Goal: Task Accomplishment & Management: Use online tool/utility

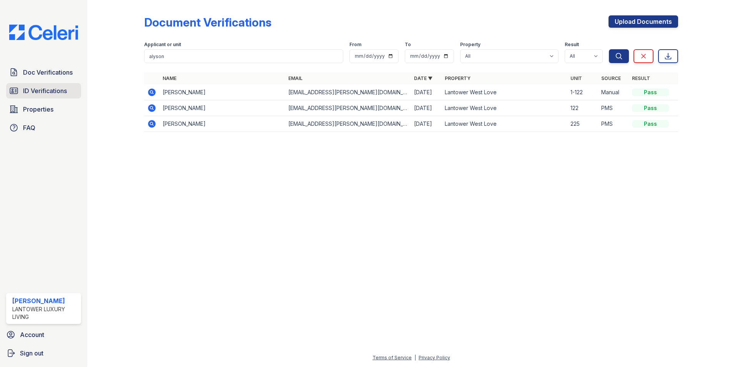
click at [53, 88] on span "ID Verifications" at bounding box center [45, 90] width 44 height 9
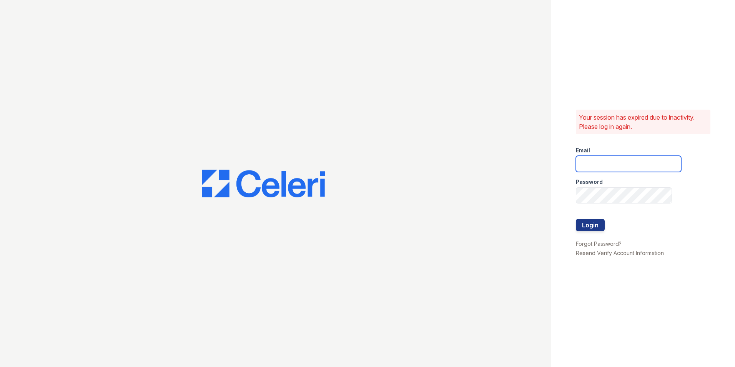
type input "lchotiner@lantowerliving.com"
click at [586, 225] on button "Login" at bounding box center [590, 225] width 29 height 12
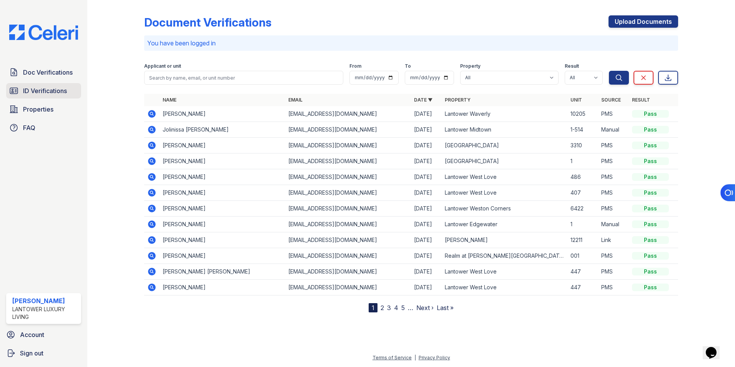
click at [56, 92] on span "ID Verifications" at bounding box center [45, 90] width 44 height 9
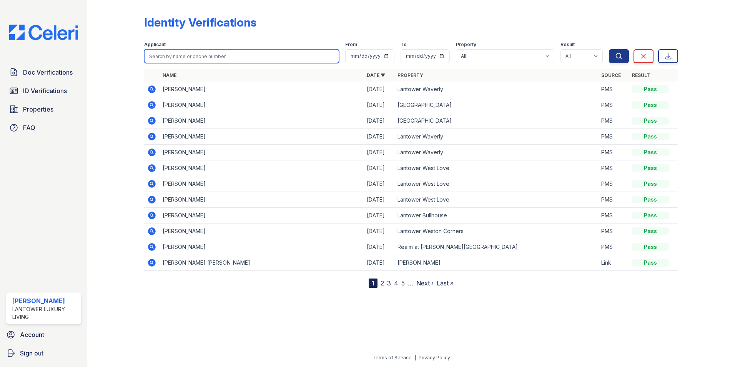
click at [167, 59] on input "search" at bounding box center [241, 56] width 195 height 14
type input "kaden"
click at [609, 49] on button "Search" at bounding box center [619, 56] width 20 height 14
